Goal: Find specific page/section: Find specific page/section

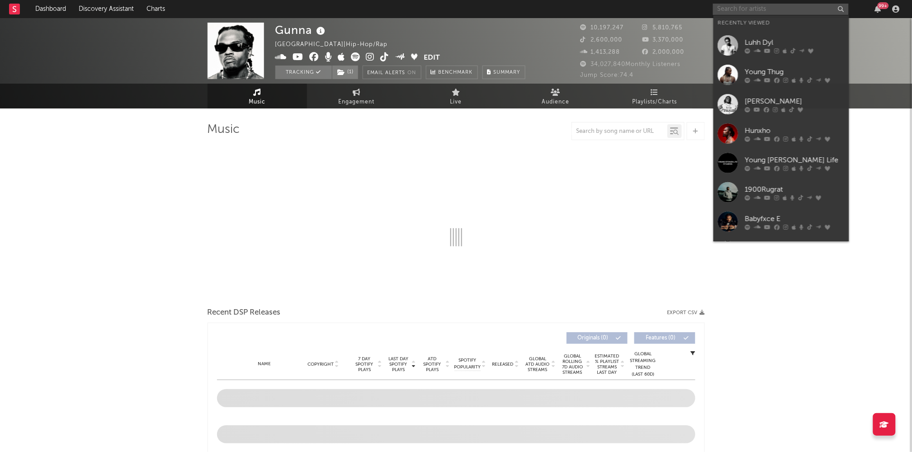
click at [748, 7] on input "text" at bounding box center [781, 9] width 136 height 11
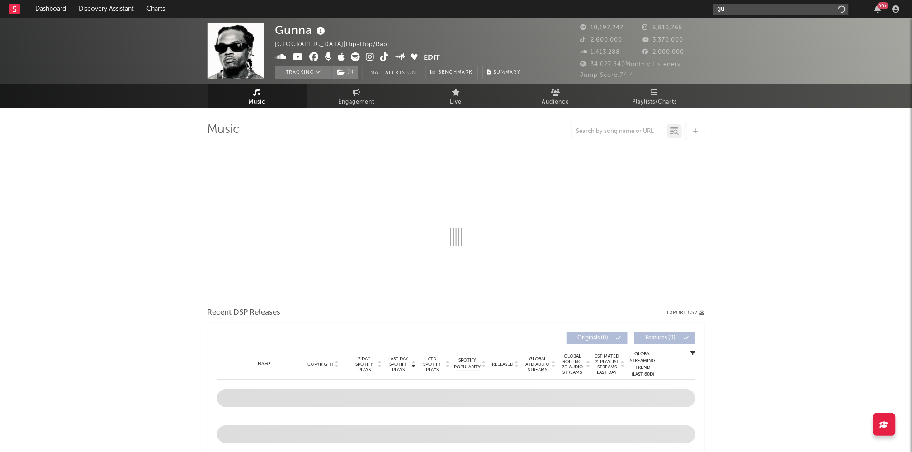
type input "g"
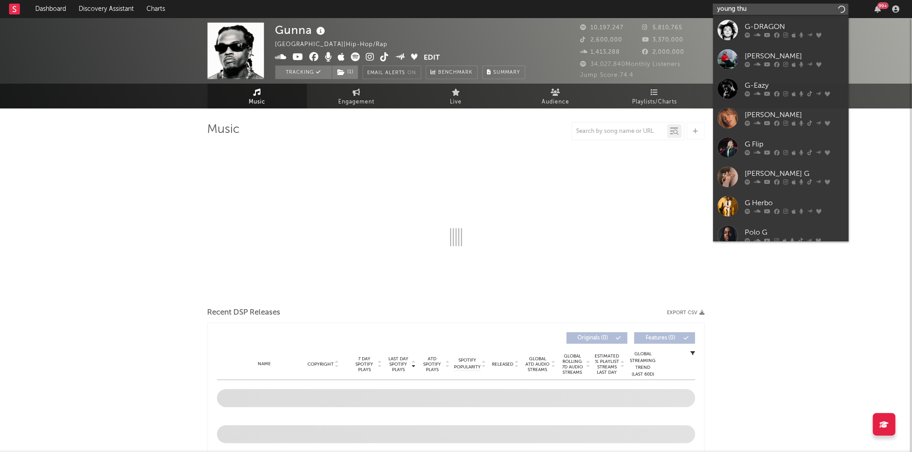
type input "young thug"
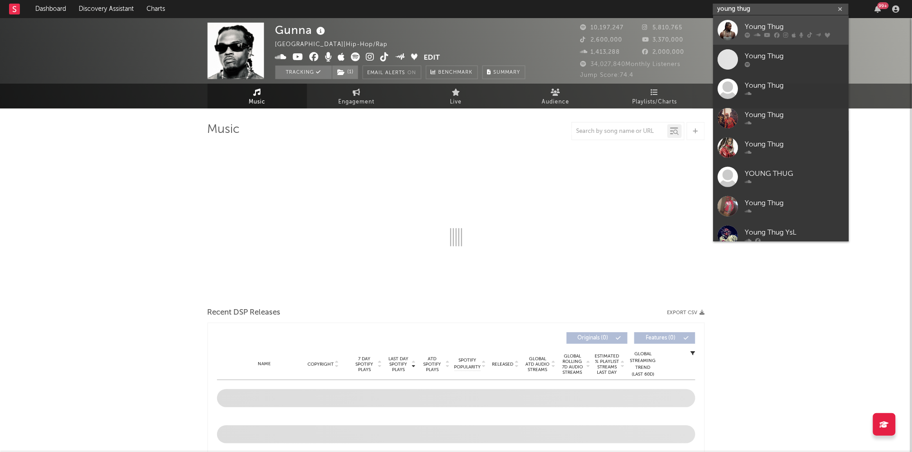
select select "6m"
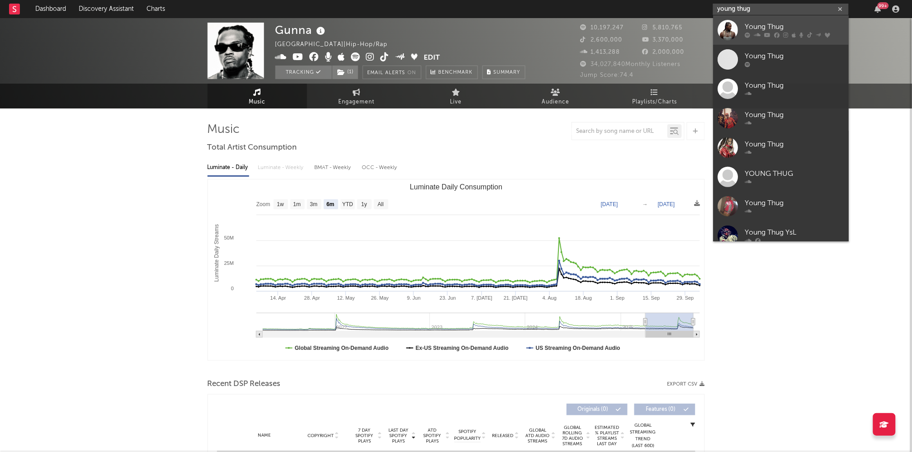
type input "young thug"
click at [760, 25] on div "Young Thug" at bounding box center [794, 27] width 99 height 11
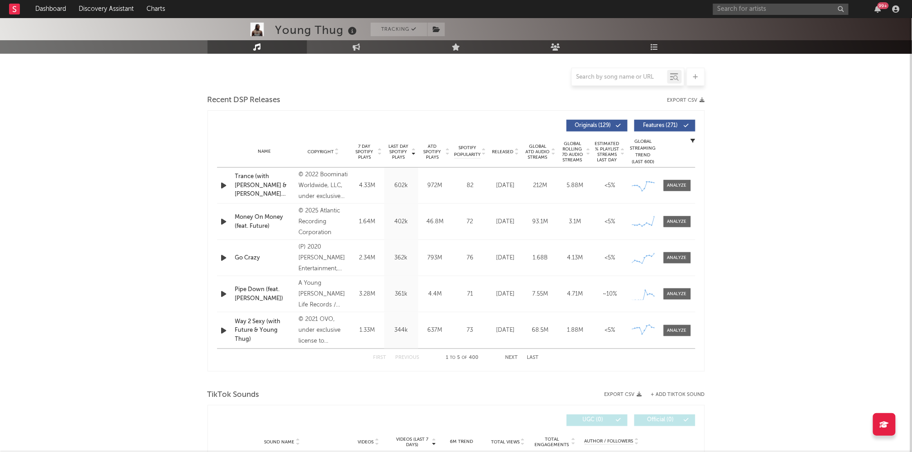
scroll to position [220, 0]
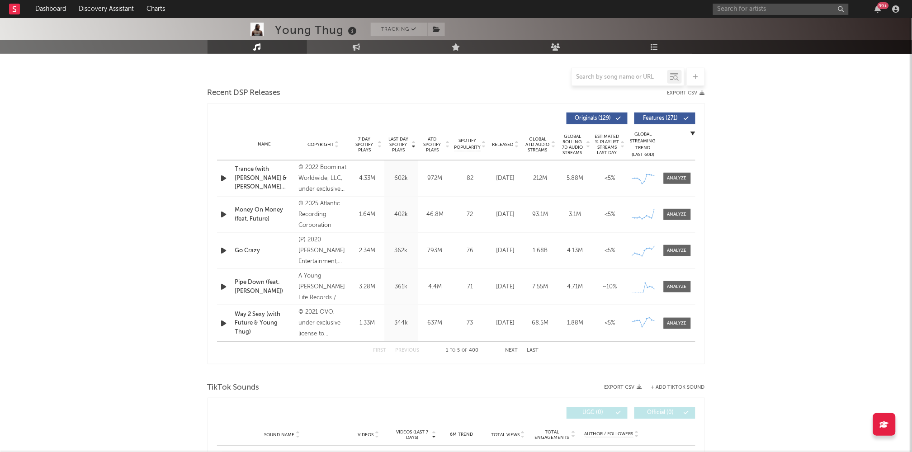
select select "6m"
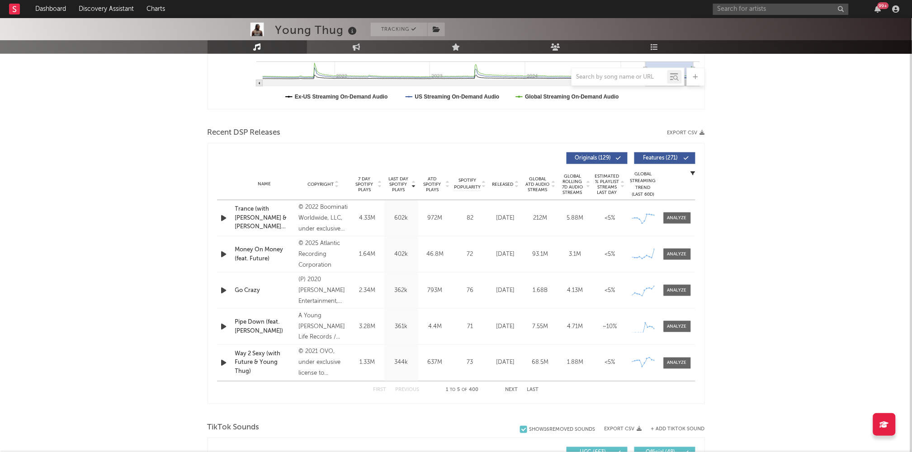
scroll to position [250, 0]
